Goal: Task Accomplishment & Management: Complete application form

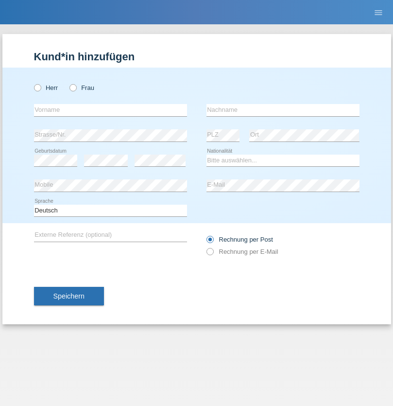
radio input "true"
click at [110, 110] on input "text" at bounding box center [110, 110] width 153 height 12
type input "Ionel"
click at [283, 110] on input "text" at bounding box center [283, 110] width 153 height 12
type input "Marin"
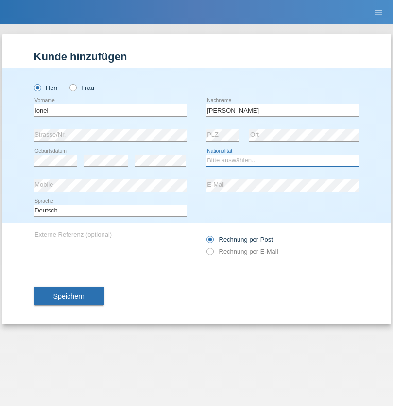
select select "OM"
select select "C"
select select "01"
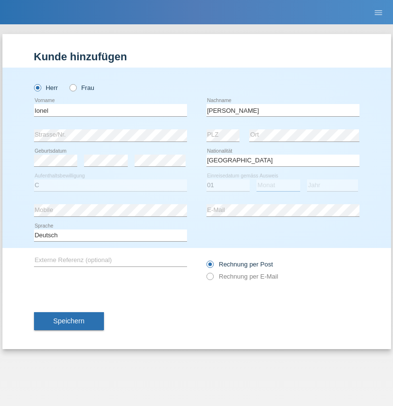
select select "03"
select select "2021"
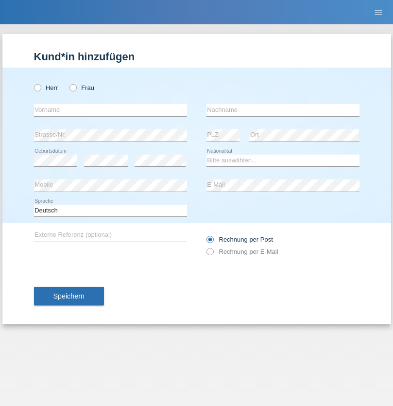
radio input "true"
click at [110, 110] on input "text" at bounding box center [110, 110] width 153 height 12
type input "Flückiger"
click at [283, 110] on input "text" at bounding box center [283, 110] width 153 height 12
type input "Andreas"
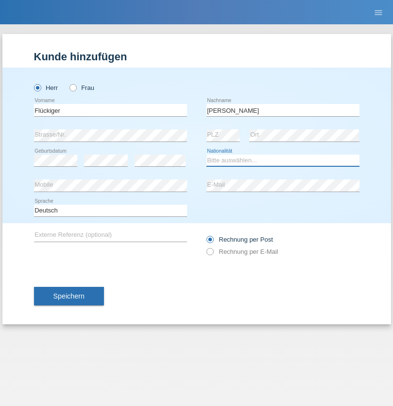
select select "CH"
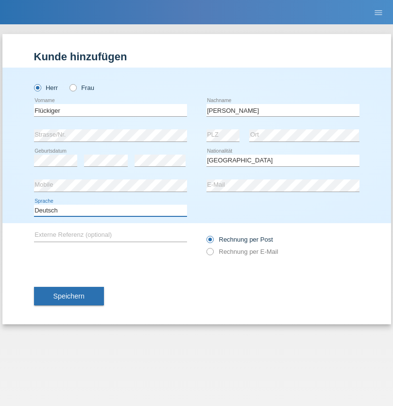
select select "en"
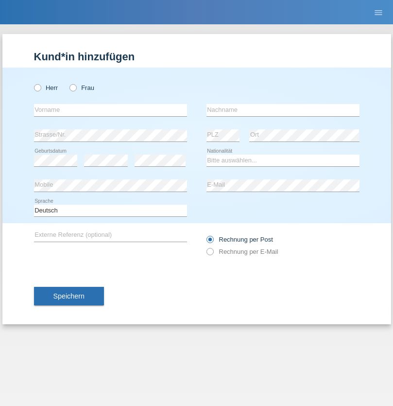
radio input "true"
click at [110, 110] on input "text" at bounding box center [110, 110] width 153 height 12
type input "Flückiger"
click at [283, 110] on input "text" at bounding box center [283, 110] width 153 height 12
type input "Andreas"
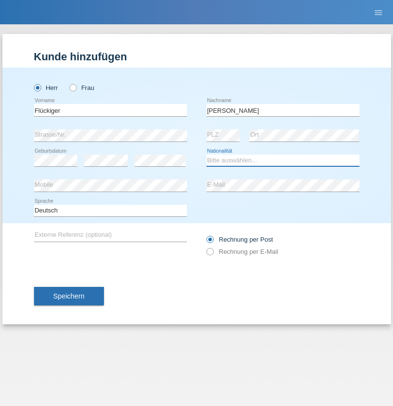
select select "CH"
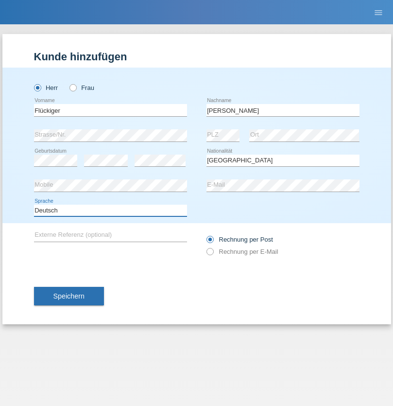
select select "en"
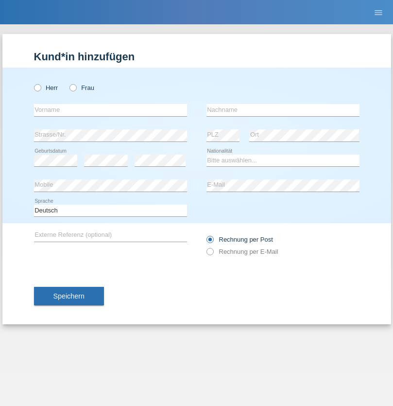
radio input "true"
click at [110, 110] on input "text" at bounding box center [110, 110] width 153 height 12
type input "Flückiger"
click at [283, 110] on input "text" at bounding box center [283, 110] width 153 height 12
type input "[PERSON_NAME]"
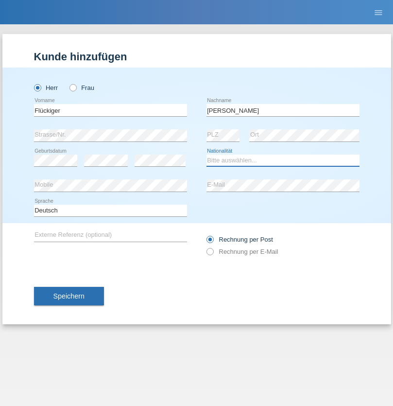
select select "CH"
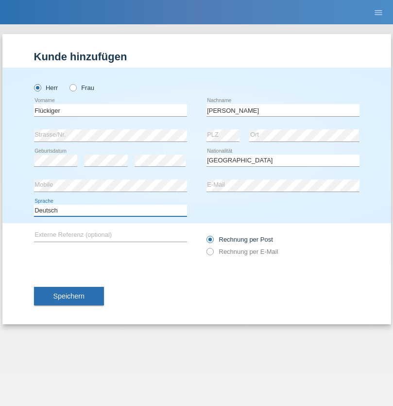
select select "en"
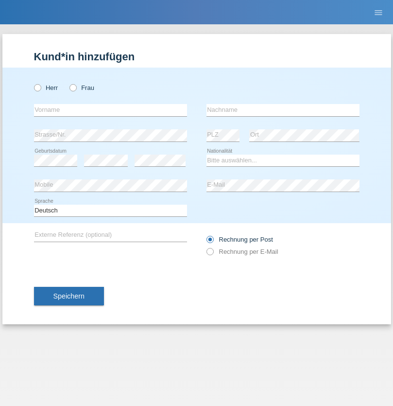
radio input "true"
click at [110, 110] on input "text" at bounding box center [110, 110] width 153 height 12
type input "[PERSON_NAME]"
click at [283, 110] on input "text" at bounding box center [283, 110] width 153 height 12
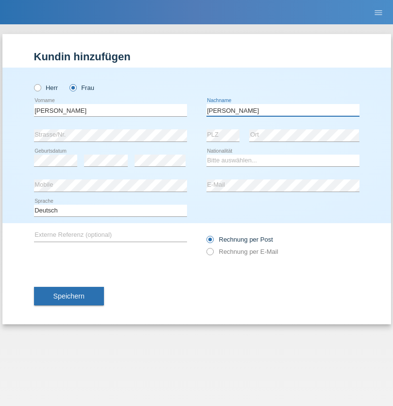
type input "[PERSON_NAME]"
select select "CH"
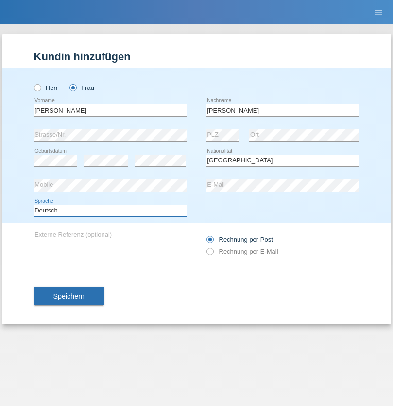
select select "en"
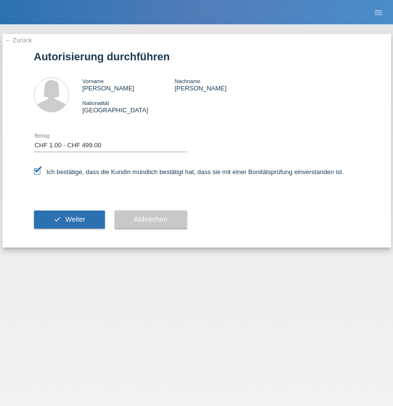
select select "1"
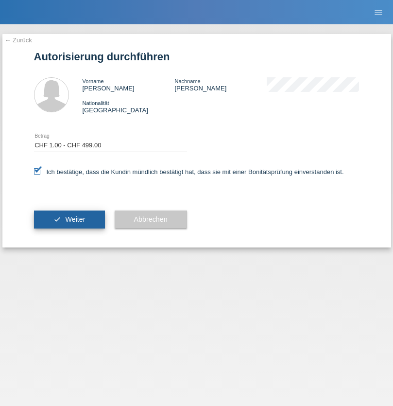
click at [69, 219] on span "Weiter" at bounding box center [75, 219] width 20 height 8
